Goal: Task Accomplishment & Management: Manage account settings

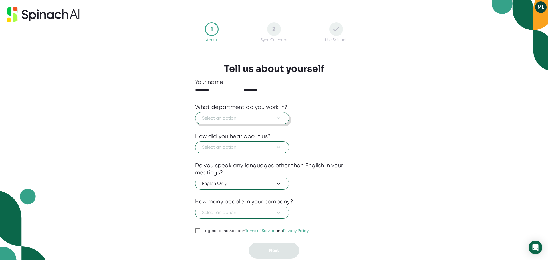
click at [238, 118] on span "Select an option" at bounding box center [242, 118] width 80 height 7
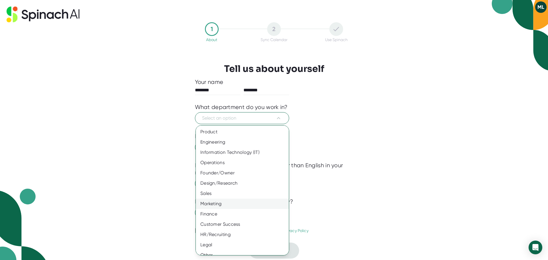
click at [215, 204] on div "Marketing" at bounding box center [244, 204] width 97 height 10
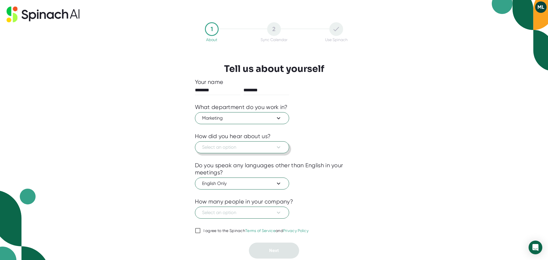
click at [245, 145] on span "Select an option" at bounding box center [242, 147] width 80 height 7
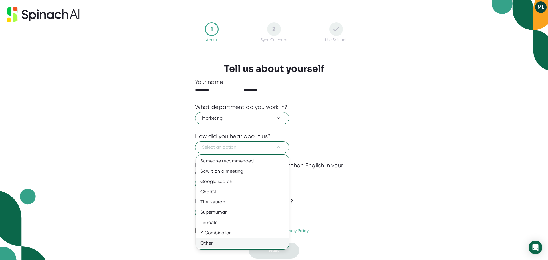
click at [227, 240] on div "Other" at bounding box center [242, 243] width 93 height 10
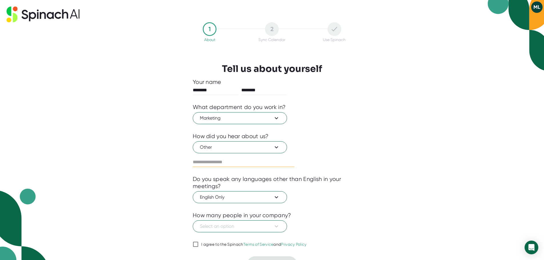
click at [229, 162] on input "text" at bounding box center [244, 162] width 102 height 9
type input "*********"
click at [245, 227] on span "Select an option" at bounding box center [240, 226] width 80 height 7
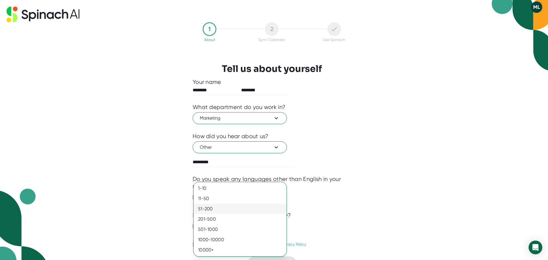
click at [230, 210] on div "51-200" at bounding box center [239, 209] width 93 height 10
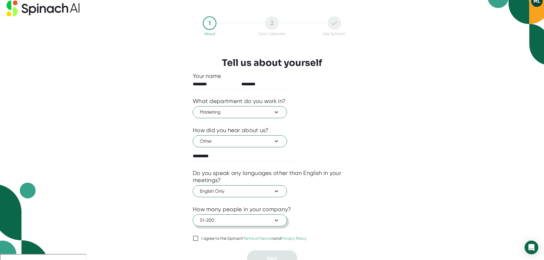
scroll to position [12, 0]
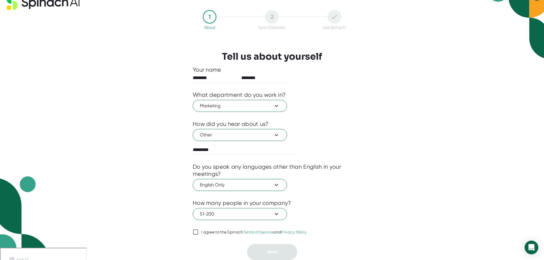
click at [195, 231] on input "I agree to the Spinach Terms of Service and Privacy Policy" at bounding box center [196, 232] width 6 height 7
checkbox input "true"
click at [275, 249] on span "Next" at bounding box center [272, 251] width 10 height 5
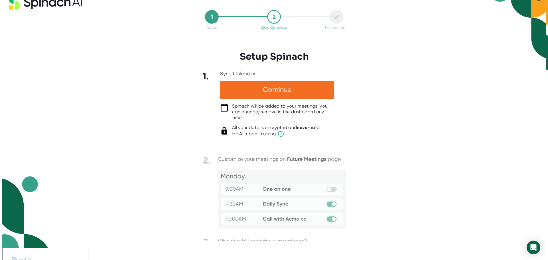
scroll to position [0, 0]
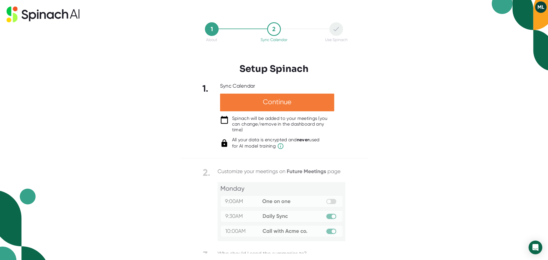
click at [280, 104] on div "Continue" at bounding box center [277, 103] width 114 height 18
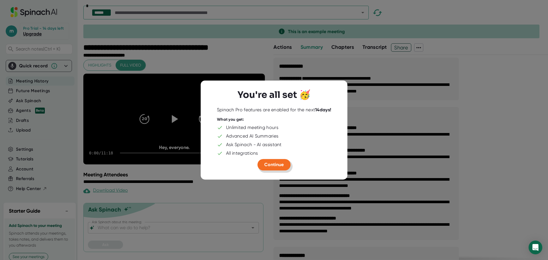
click at [273, 165] on span "Continue" at bounding box center [273, 164] width 19 height 5
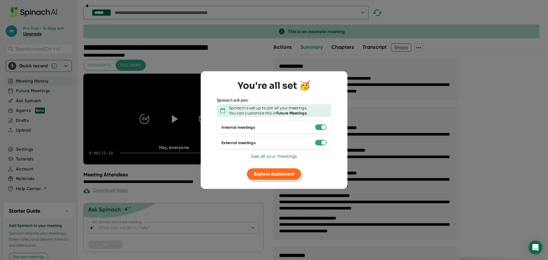
click at [276, 175] on span "Explore dashboard" at bounding box center [274, 173] width 40 height 5
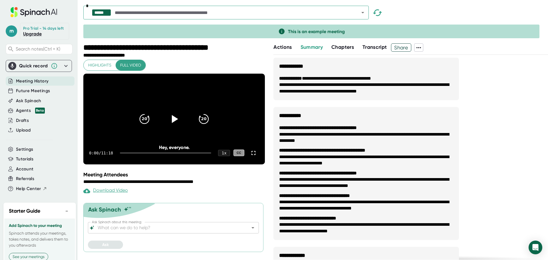
click at [34, 37] on link "Upgrade" at bounding box center [32, 33] width 19 height 5
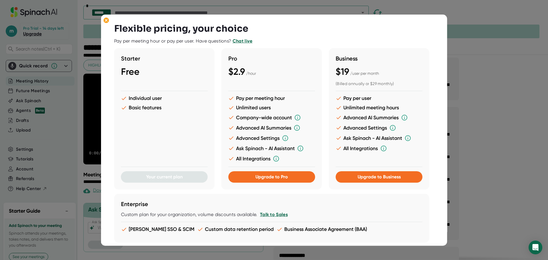
click at [465, 59] on div at bounding box center [274, 130] width 548 height 260
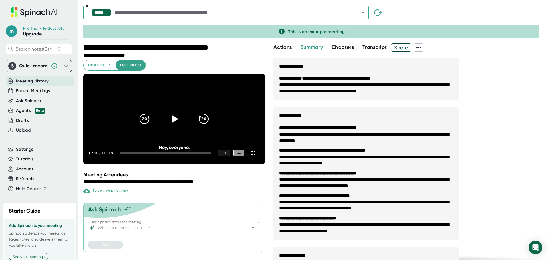
click at [42, 84] on span "Meeting History" at bounding box center [32, 81] width 33 height 7
click at [421, 46] on icon at bounding box center [418, 47] width 7 height 7
click at [28, 155] on div at bounding box center [274, 130] width 548 height 260
click at [26, 153] on span "Settings" at bounding box center [24, 149] width 17 height 7
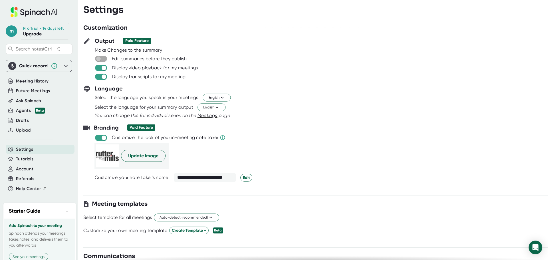
click at [104, 59] on input "checkbox" at bounding box center [98, 58] width 16 height 5
checkbox input "true"
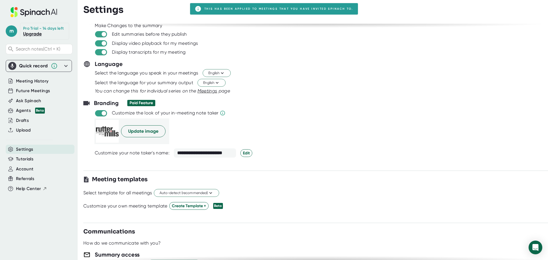
scroll to position [86, 0]
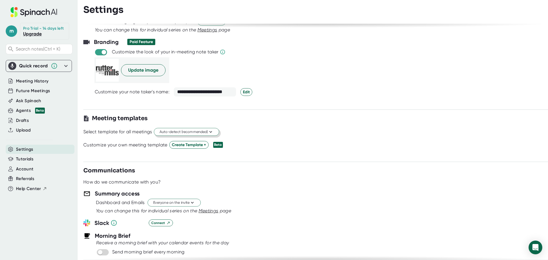
click at [212, 132] on icon at bounding box center [210, 131] width 5 height 5
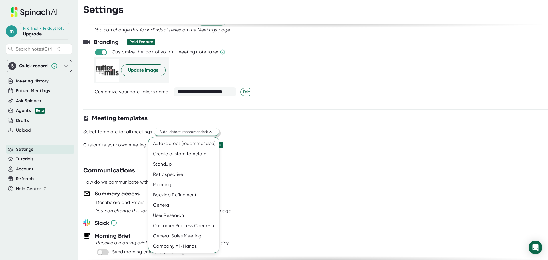
click at [212, 132] on div at bounding box center [274, 130] width 548 height 260
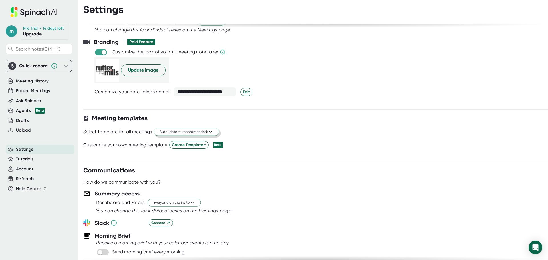
scroll to position [114, 0]
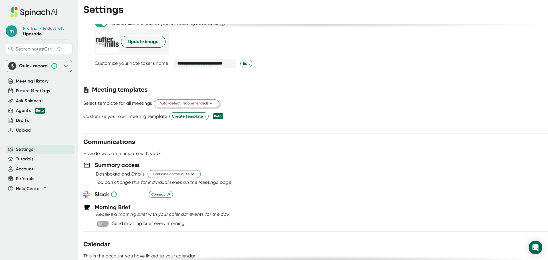
click at [105, 224] on input "checkbox" at bounding box center [100, 223] width 16 height 5
checkbox input "true"
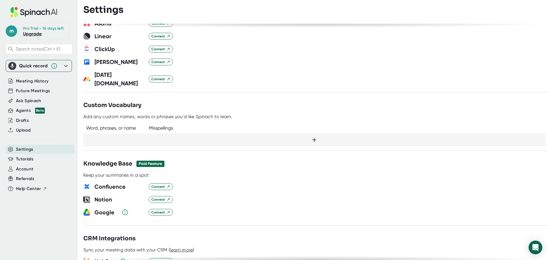
scroll to position [387, 0]
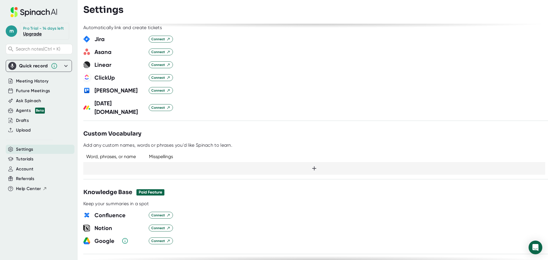
click at [127, 162] on div at bounding box center [314, 168] width 462 height 13
type input "[PERSON_NAME] [PERSON_NAME]"
drag, startPoint x: 107, startPoint y: 159, endPoint x: 90, endPoint y: 159, distance: 16.3
click at [85, 162] on div "Word, phrases, or name: [PERSON_NAME] [PERSON_NAME] ✓" at bounding box center [314, 168] width 462 height 13
click at [165, 154] on div "Misspellings" at bounding box center [161, 156] width 24 height 5
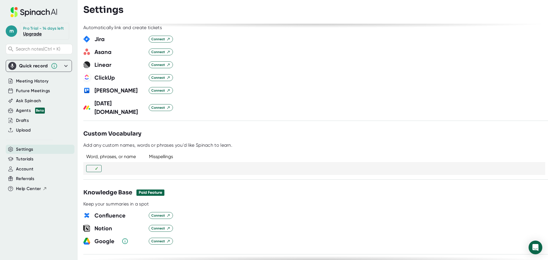
click at [160, 154] on div "Misspellings" at bounding box center [161, 156] width 24 height 5
click at [134, 148] on div "Word, phrases, or name Misspellings Word, phrases, or name: ✓" at bounding box center [315, 161] width 465 height 27
click at [131, 154] on div "Word, phrases, or name" at bounding box center [113, 156] width 60 height 5
click at [125, 169] on div "**********" at bounding box center [315, 142] width 465 height 236
paste input "[PERSON_NAME] [PERSON_NAME]"
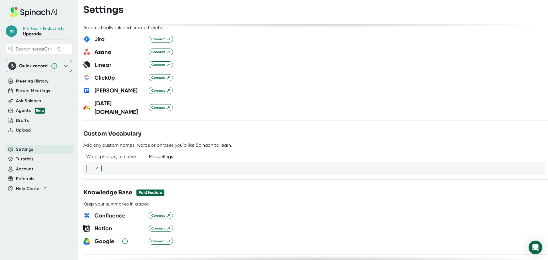
type input "[PERSON_NAME] [PERSON_NAME]"
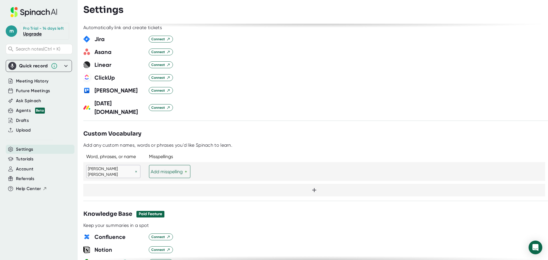
click at [154, 169] on div "Add misspelling" at bounding box center [168, 171] width 34 height 5
type input "rudder [PERSON_NAME]"
click at [237, 228] on div at bounding box center [315, 230] width 465 height 4
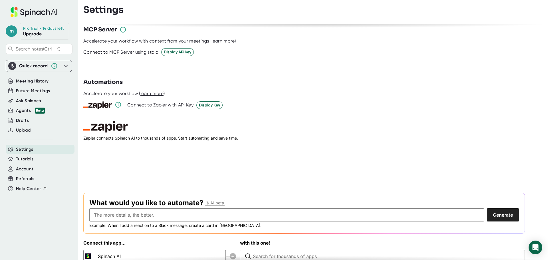
scroll to position [792, 0]
